Goal: Obtain resource: Download file/media

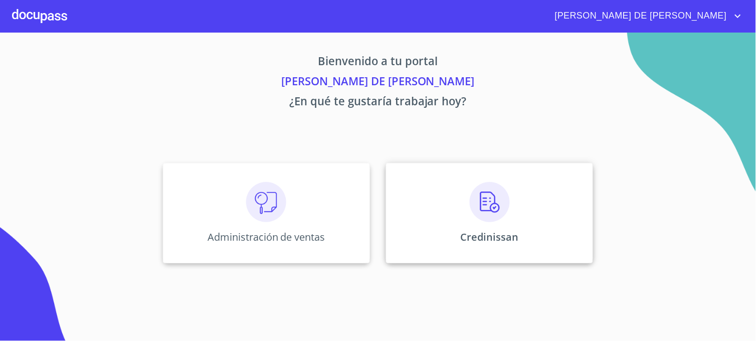
click at [421, 248] on div "Credinissan" at bounding box center [489, 213] width 207 height 100
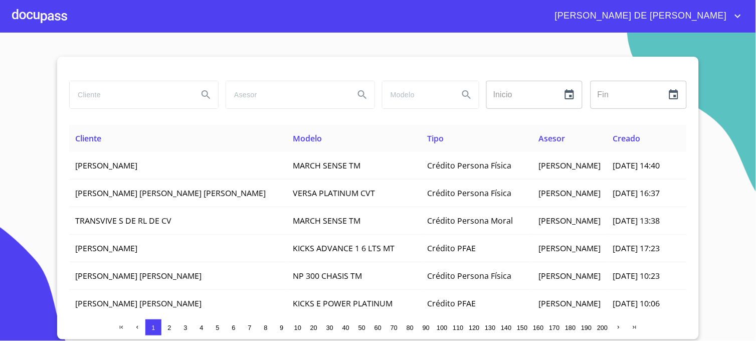
click at [151, 88] on input "search" at bounding box center [130, 94] width 120 height 27
type input "[PERSON_NAME]"
click at [199, 95] on button "Search" at bounding box center [206, 95] width 24 height 24
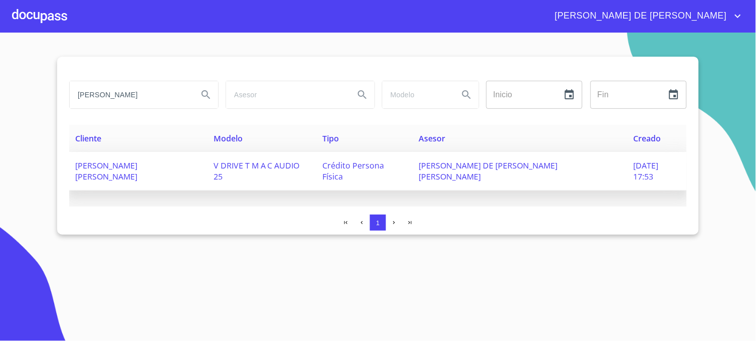
click at [546, 166] on span "[PERSON_NAME] DE [PERSON_NAME] [PERSON_NAME]" at bounding box center [487, 171] width 139 height 22
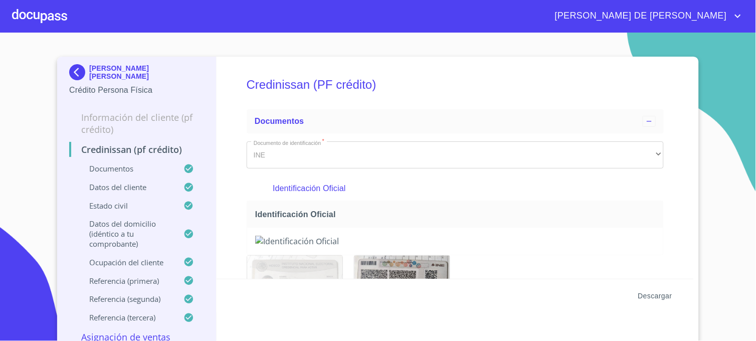
click at [653, 296] on span "Descargar" at bounding box center [655, 296] width 34 height 13
